Goal: Task Accomplishment & Management: Complete application form

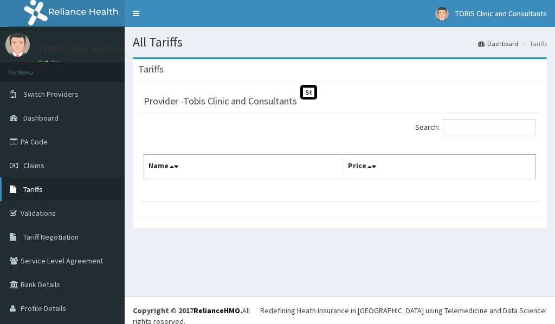
click at [35, 191] on span "Tariffs" at bounding box center [32, 190] width 19 height 10
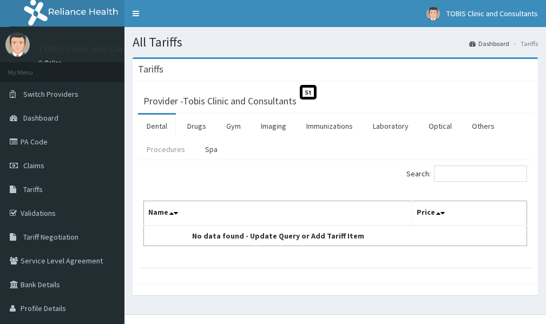
click at [172, 151] on link "Procedures" at bounding box center [166, 149] width 56 height 23
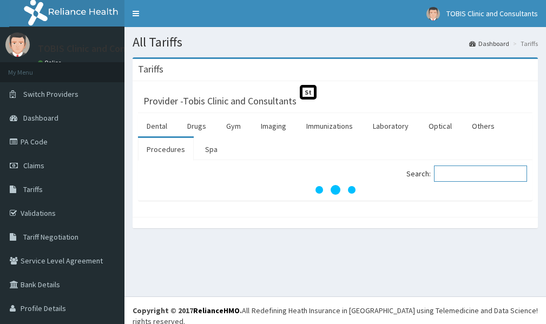
click at [465, 175] on input "Search:" at bounding box center [480, 174] width 93 height 16
type input "I"
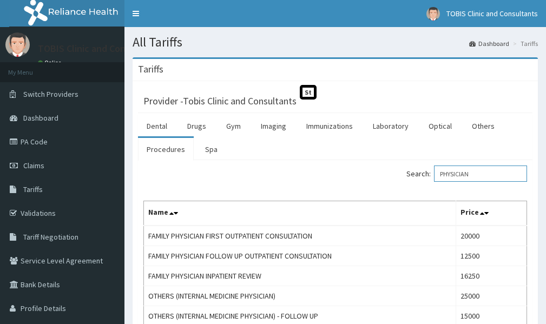
type input "PHYSICIAN"
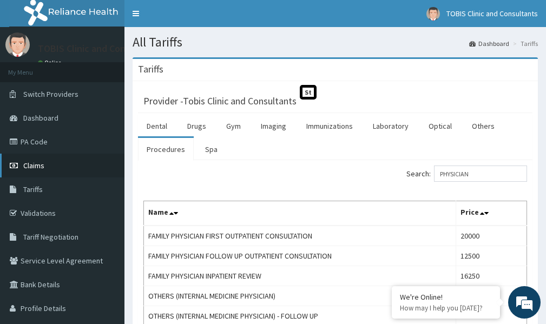
click at [31, 168] on span "Claims" at bounding box center [33, 166] width 21 height 10
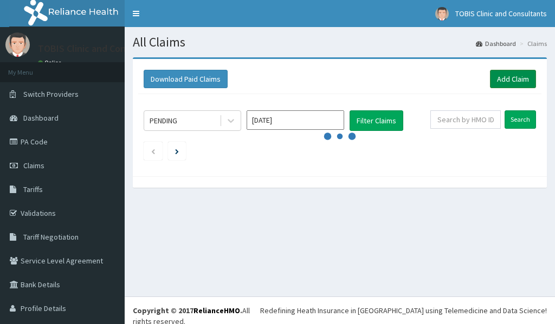
click at [499, 76] on link "Add Claim" at bounding box center [513, 79] width 46 height 18
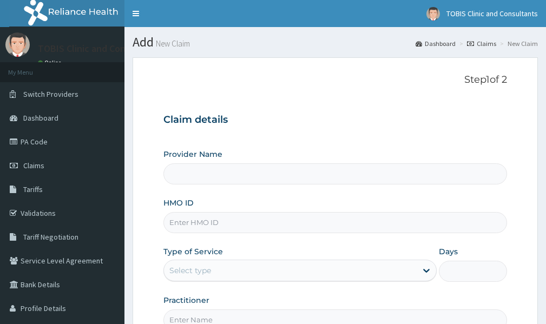
click at [209, 230] on input "HMO ID" at bounding box center [336, 222] width 344 height 21
type input "Tobis Clinic and Consultants"
paste input "TLN/10061/A"
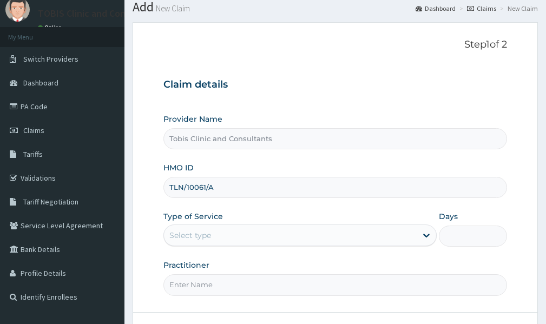
scroll to position [108, 0]
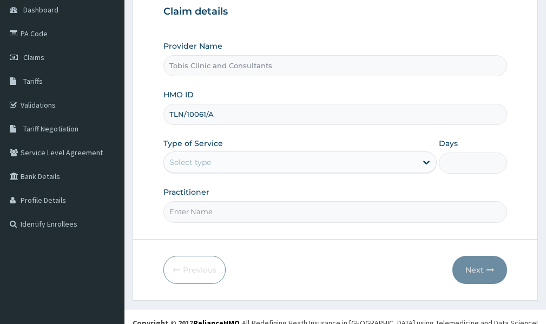
type input "TLN/10061/A"
click at [217, 164] on div "Select type" at bounding box center [290, 162] width 253 height 17
click at [255, 163] on div "Select type" at bounding box center [290, 162] width 253 height 17
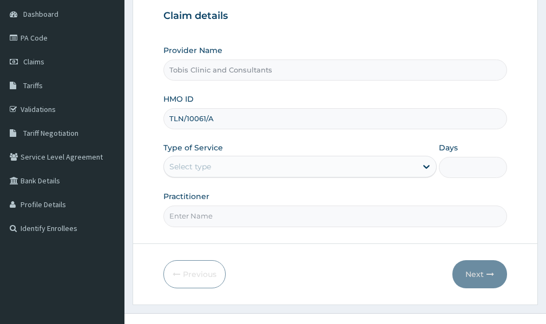
scroll to position [121, 0]
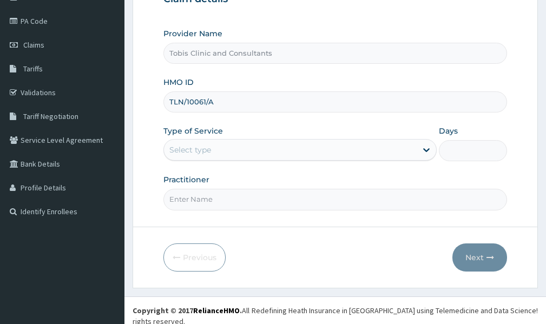
click at [289, 149] on div "Select type" at bounding box center [290, 149] width 253 height 17
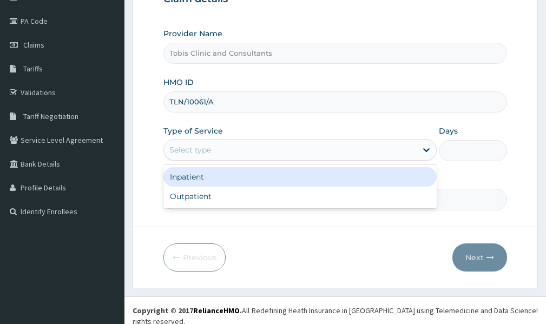
click at [288, 151] on div "Select type" at bounding box center [290, 149] width 253 height 17
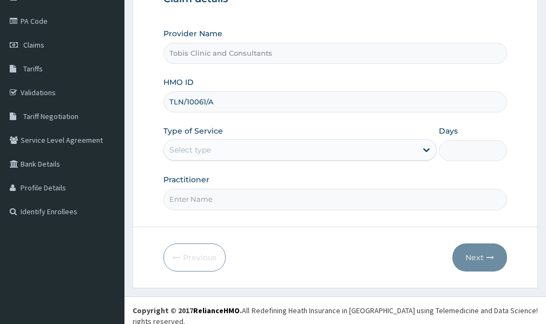
click at [284, 154] on div "Select type" at bounding box center [290, 149] width 253 height 17
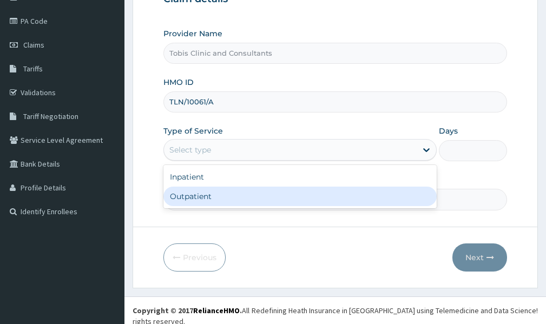
click at [241, 193] on div "Outpatient" at bounding box center [301, 196] width 274 height 19
type input "1"
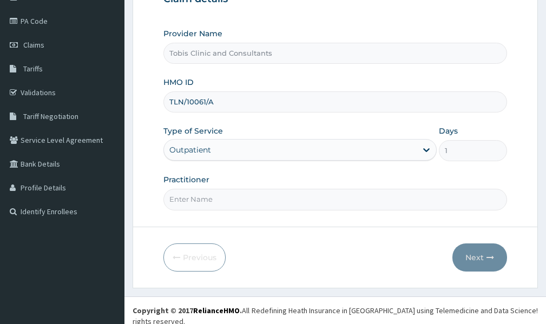
click at [230, 198] on input "Practitioner" at bounding box center [336, 199] width 344 height 21
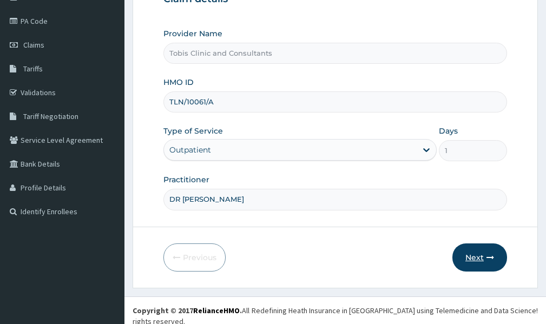
type input "DR ADAKU"
click at [470, 257] on button "Next" at bounding box center [480, 258] width 55 height 28
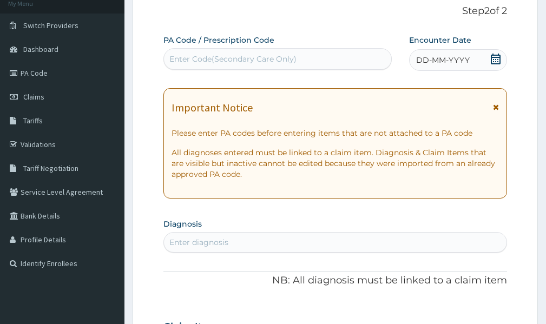
scroll to position [67, 0]
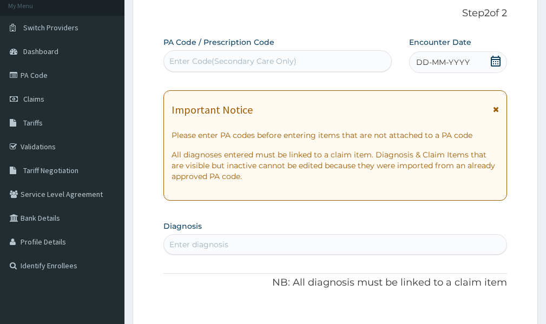
click at [496, 64] on icon at bounding box center [496, 61] width 10 height 11
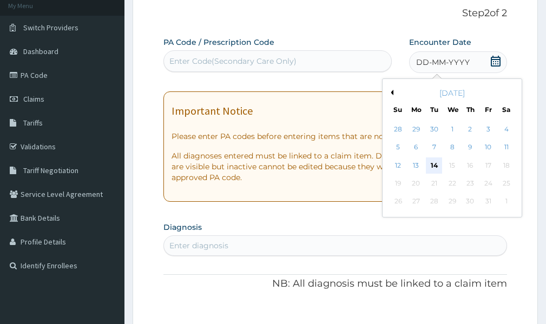
click at [440, 168] on div "14" at bounding box center [434, 166] width 16 height 16
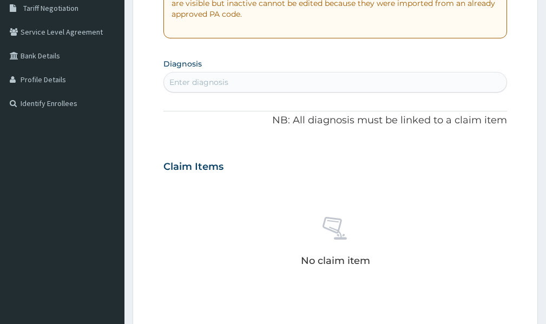
scroll to position [283, 0]
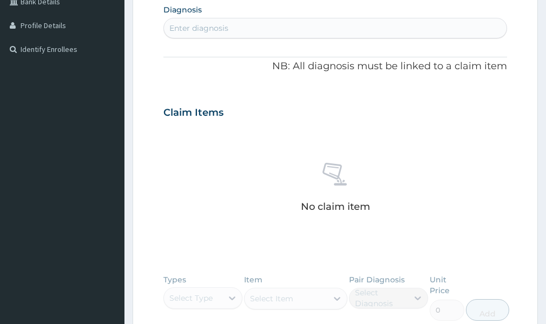
click at [251, 32] on div "Enter diagnosis" at bounding box center [335, 27] width 343 height 17
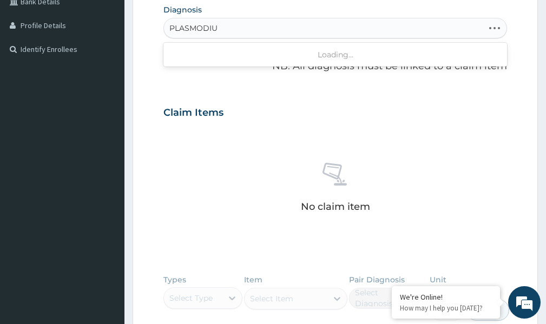
type input "PLASMODIUM"
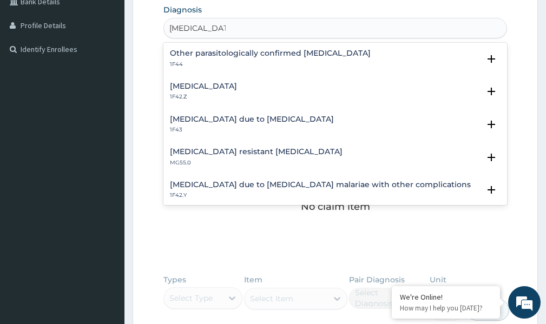
click at [237, 89] on h4 "Plasmodium malariae malaria without complication" at bounding box center [203, 86] width 67 height 8
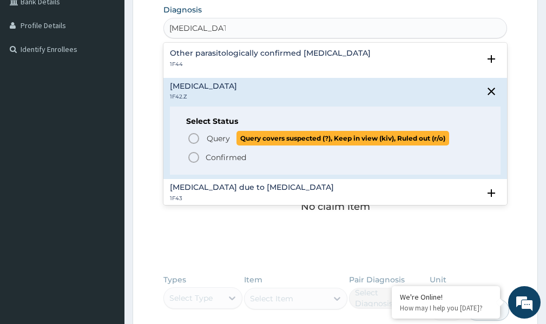
scroll to position [0, 0]
click at [192, 136] on icon "status option query" at bounding box center [193, 138] width 13 height 13
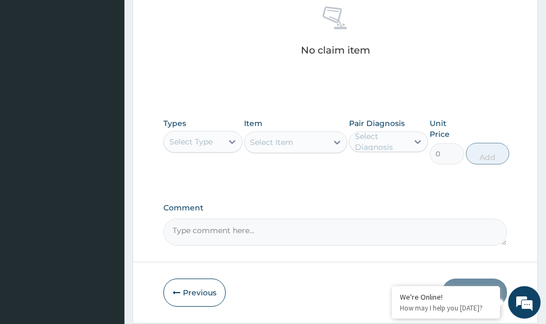
scroll to position [446, 0]
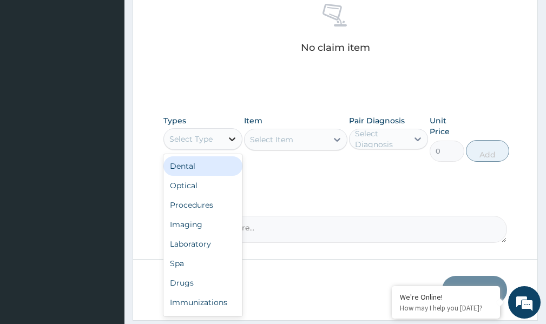
click at [232, 139] on icon at bounding box center [232, 139] width 11 height 11
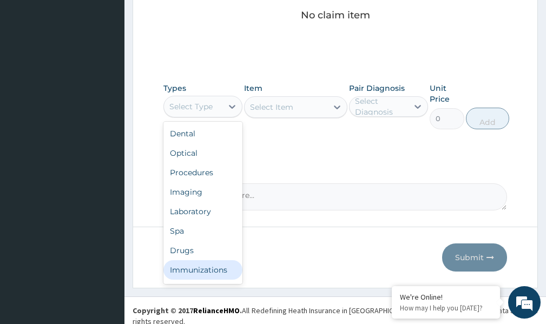
scroll to position [37, 0]
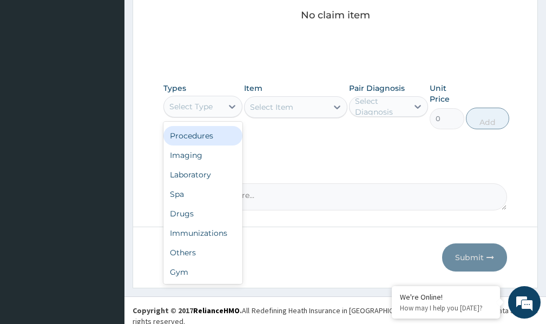
click at [201, 136] on div "Procedures" at bounding box center [203, 135] width 79 height 19
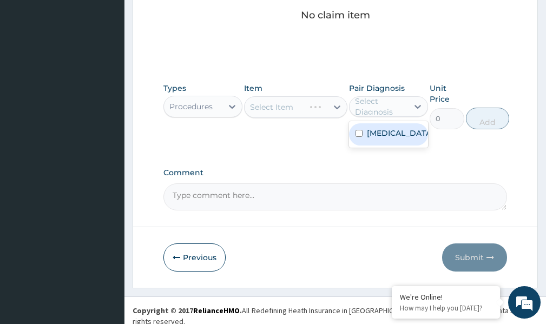
click at [359, 106] on div "Select Diagnosis" at bounding box center [381, 107] width 52 height 22
click at [357, 137] on input "checkbox" at bounding box center [359, 133] width 7 height 7
checkbox input "true"
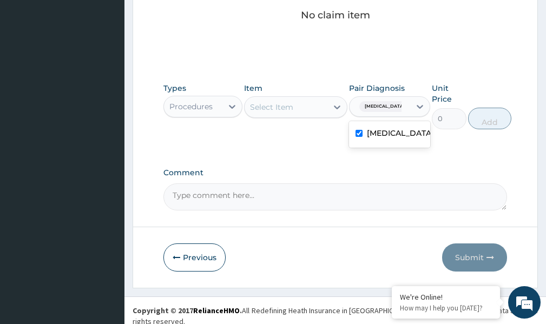
click at [315, 118] on div "Item Select Item" at bounding box center [295, 106] width 103 height 47
click at [317, 112] on div "Select Item" at bounding box center [286, 107] width 82 height 17
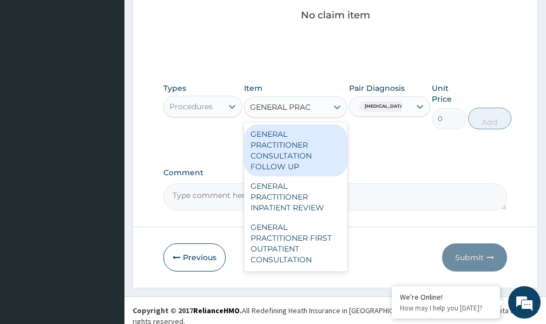
type input "GENERAL PRACT"
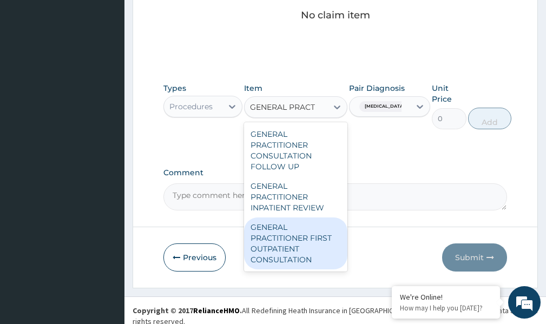
click at [301, 253] on div "GENERAL PRACTITIONER FIRST OUTPATIENT CONSULTATION" at bounding box center [295, 244] width 103 height 52
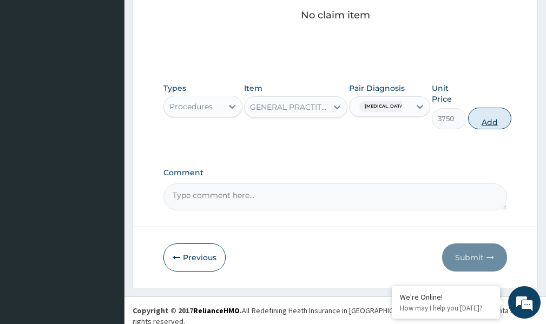
click at [512, 122] on button "Add" at bounding box center [489, 119] width 43 height 22
type input "0"
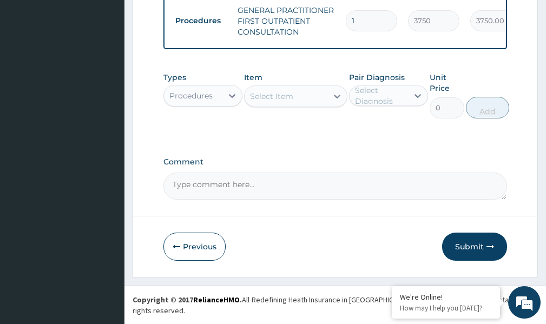
scroll to position [441, 0]
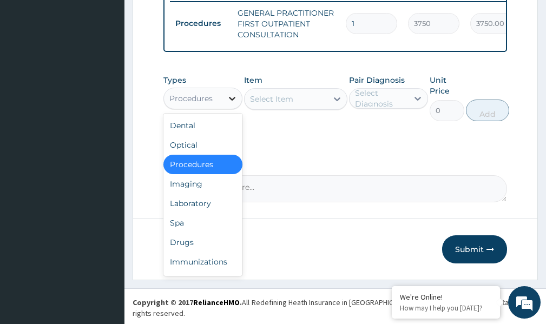
click at [232, 104] on icon at bounding box center [232, 98] width 11 height 11
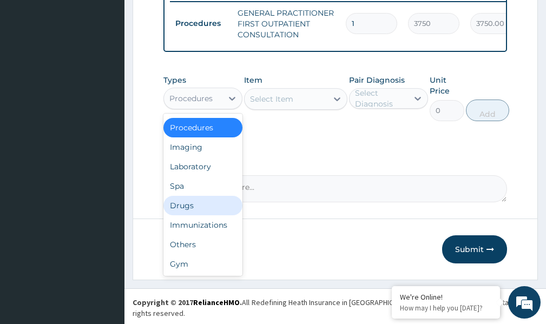
click at [187, 216] on div "Drugs" at bounding box center [203, 205] width 79 height 19
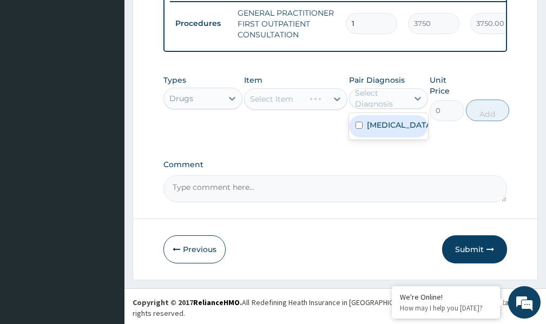
click at [359, 105] on div "Select Diagnosis" at bounding box center [381, 99] width 52 height 22
click at [359, 129] on input "checkbox" at bounding box center [359, 125] width 7 height 7
checkbox input "true"
click at [333, 107] on div "Select Item" at bounding box center [295, 99] width 103 height 22
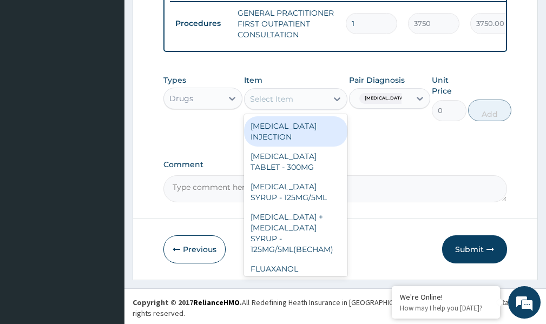
click at [337, 105] on icon at bounding box center [337, 99] width 11 height 11
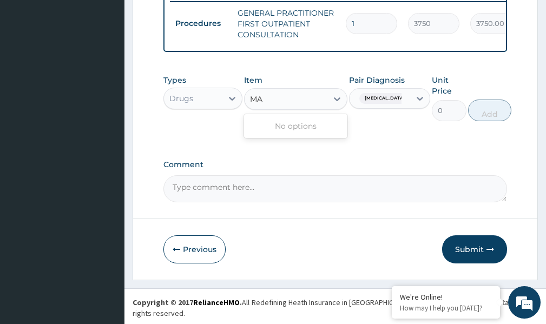
type input "M"
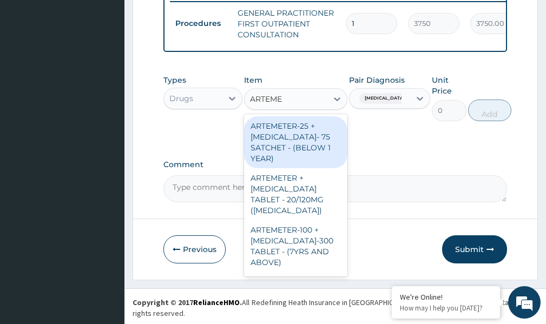
type input "ARTEMET"
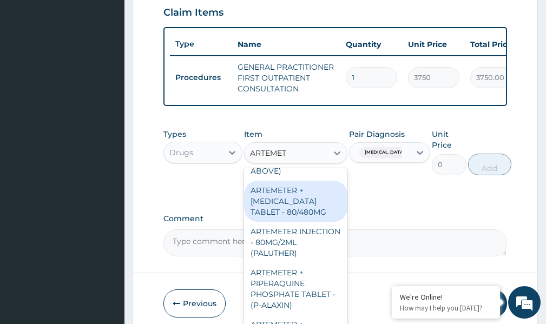
scroll to position [162, 0]
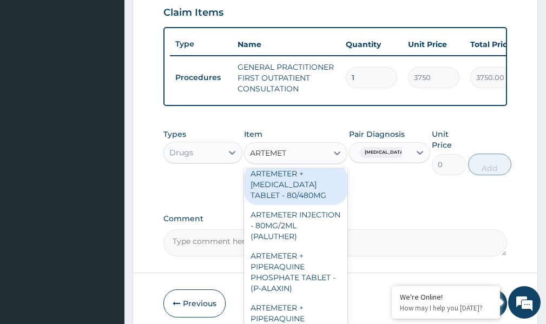
click at [304, 196] on div "ARTEMETER + LUMEFANTRINE TABLET - 80/480MG" at bounding box center [295, 184] width 103 height 41
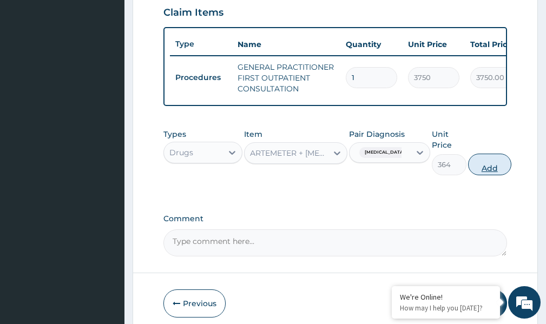
click at [512, 175] on button "Add" at bounding box center [489, 165] width 43 height 22
type input "0"
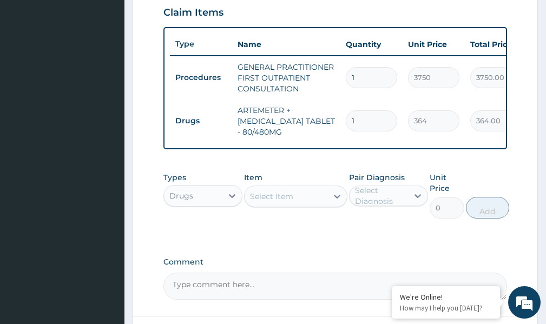
type input "0.00"
type input "6"
type input "2184.00"
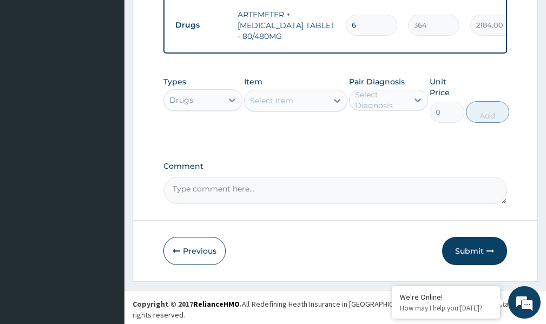
scroll to position [484, 0]
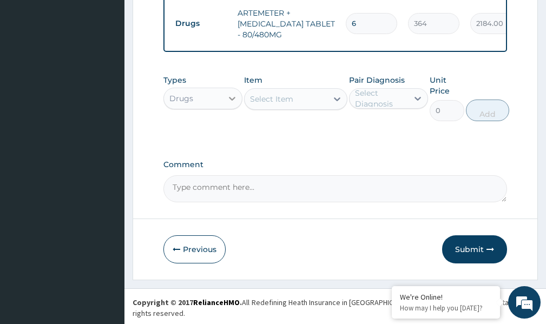
type input "6"
click at [231, 104] on icon at bounding box center [232, 98] width 11 height 11
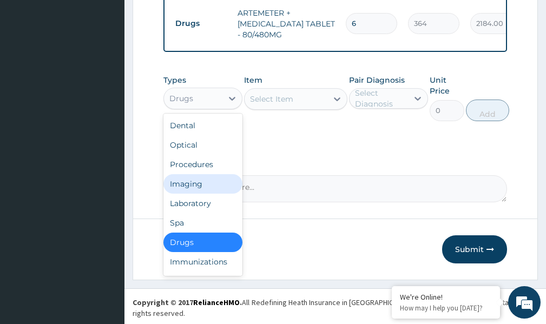
scroll to position [37, 0]
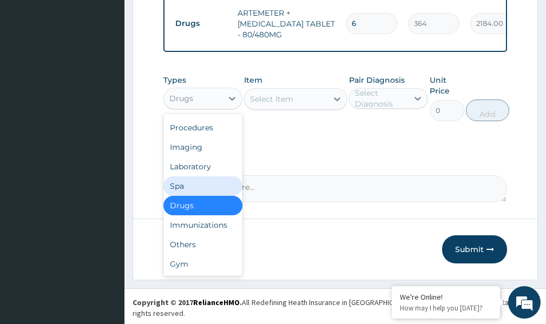
click at [355, 108] on div "Select Diagnosis" at bounding box center [381, 99] width 52 height 22
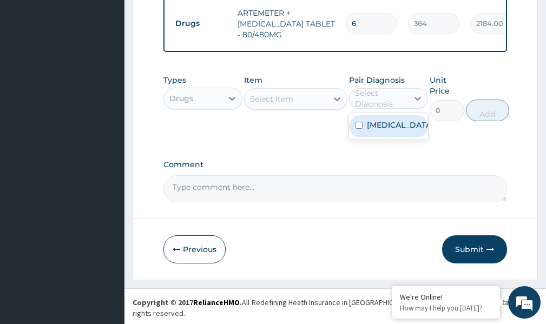
click at [358, 129] on input "checkbox" at bounding box center [359, 125] width 7 height 7
checkbox input "true"
click at [337, 101] on icon at bounding box center [337, 99] width 6 height 4
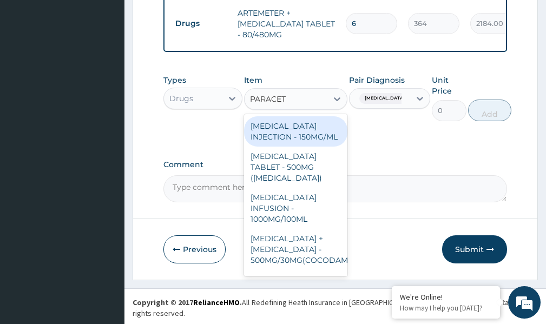
type input "PARACETA"
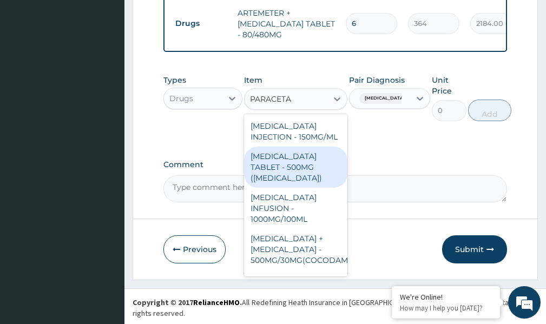
click at [297, 188] on div "PARACETAMOL TABLET - 500MG (PANADOL)" at bounding box center [295, 167] width 103 height 41
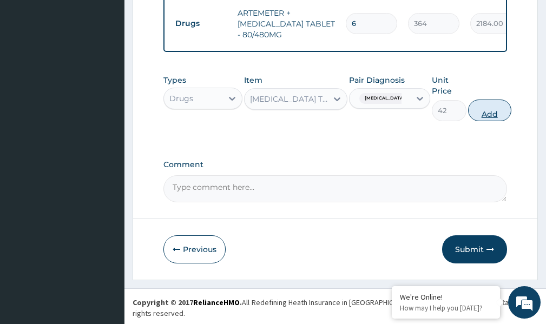
click at [506, 121] on button "Add" at bounding box center [489, 111] width 43 height 22
type input "0"
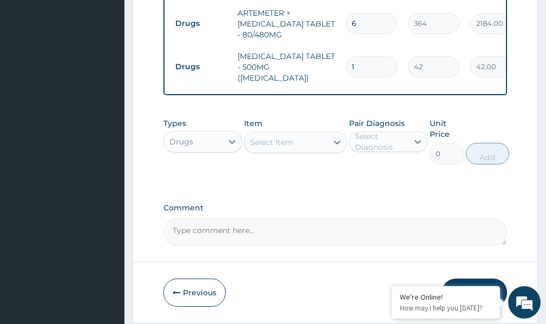
type input "18"
type input "756.00"
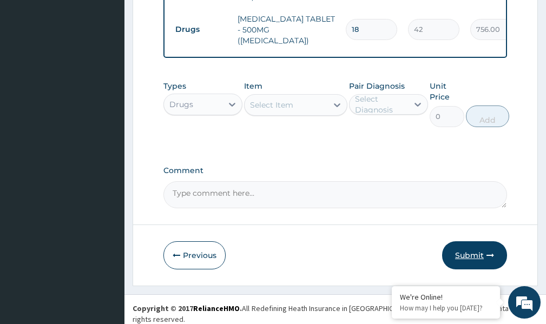
type input "18"
click at [479, 256] on button "Submit" at bounding box center [474, 256] width 65 height 28
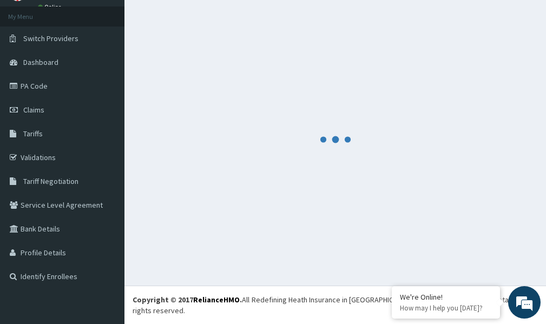
scroll to position [45, 0]
